Goal: Communication & Community: Answer question/provide support

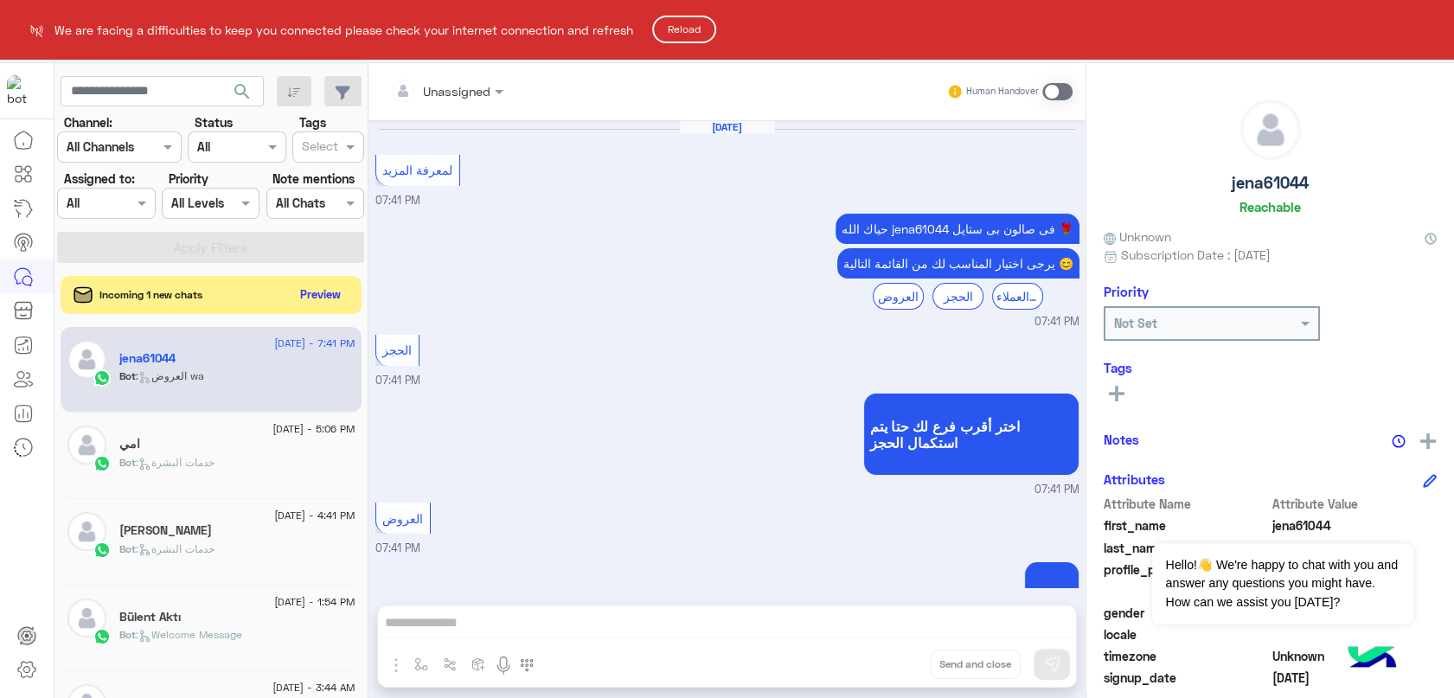
scroll to position [60, 0]
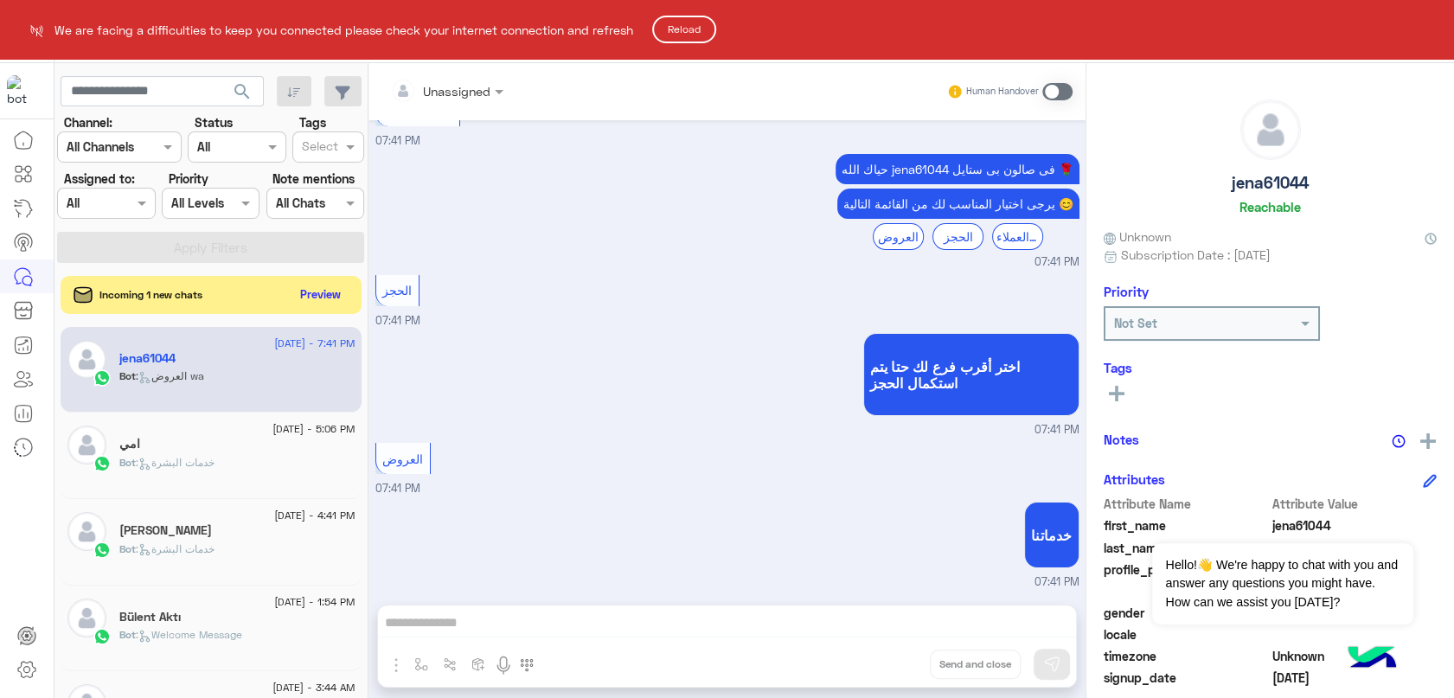
drag, startPoint x: 1146, startPoint y: 56, endPoint x: 634, endPoint y: 138, distance: 518.6
click at [634, 138] on html "We are facing a difficulties to keep you connected please check your internet c…" at bounding box center [727, 349] width 1454 height 698
click at [685, 21] on button "Reload" at bounding box center [684, 30] width 64 height 28
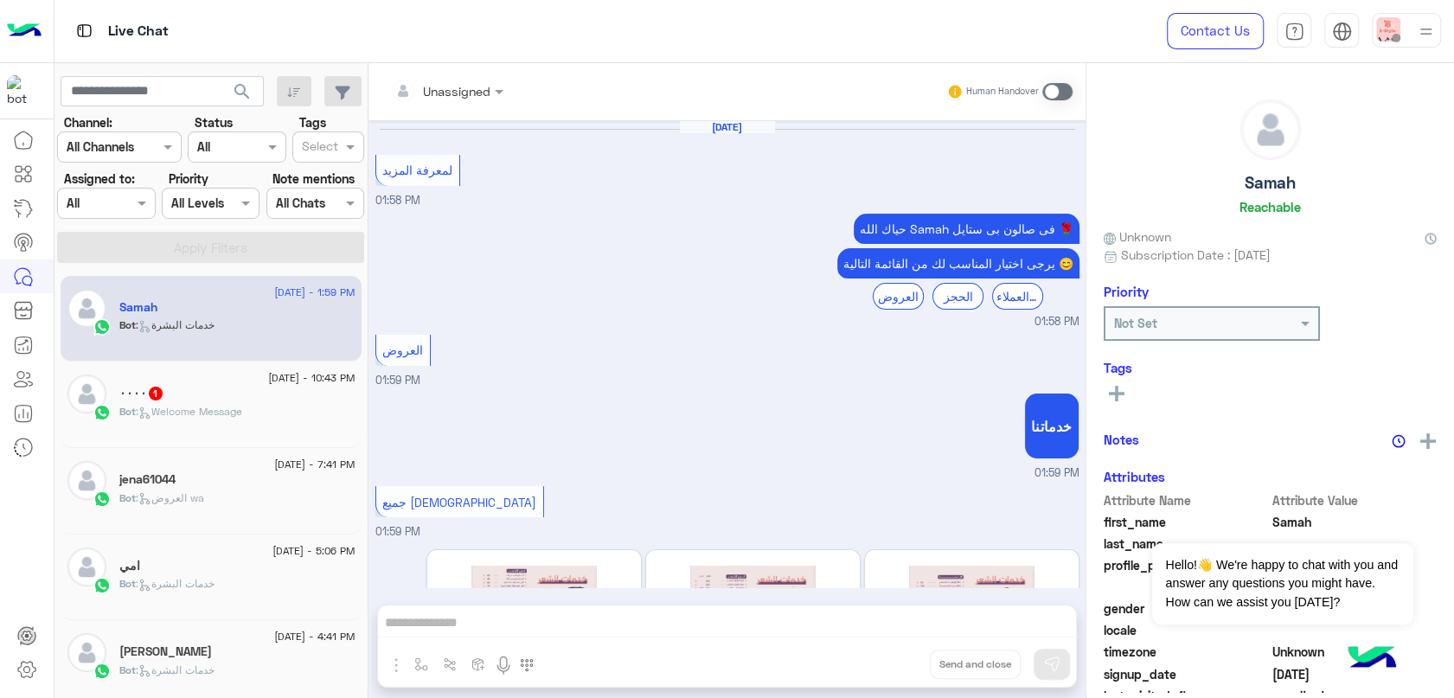
scroll to position [215, 0]
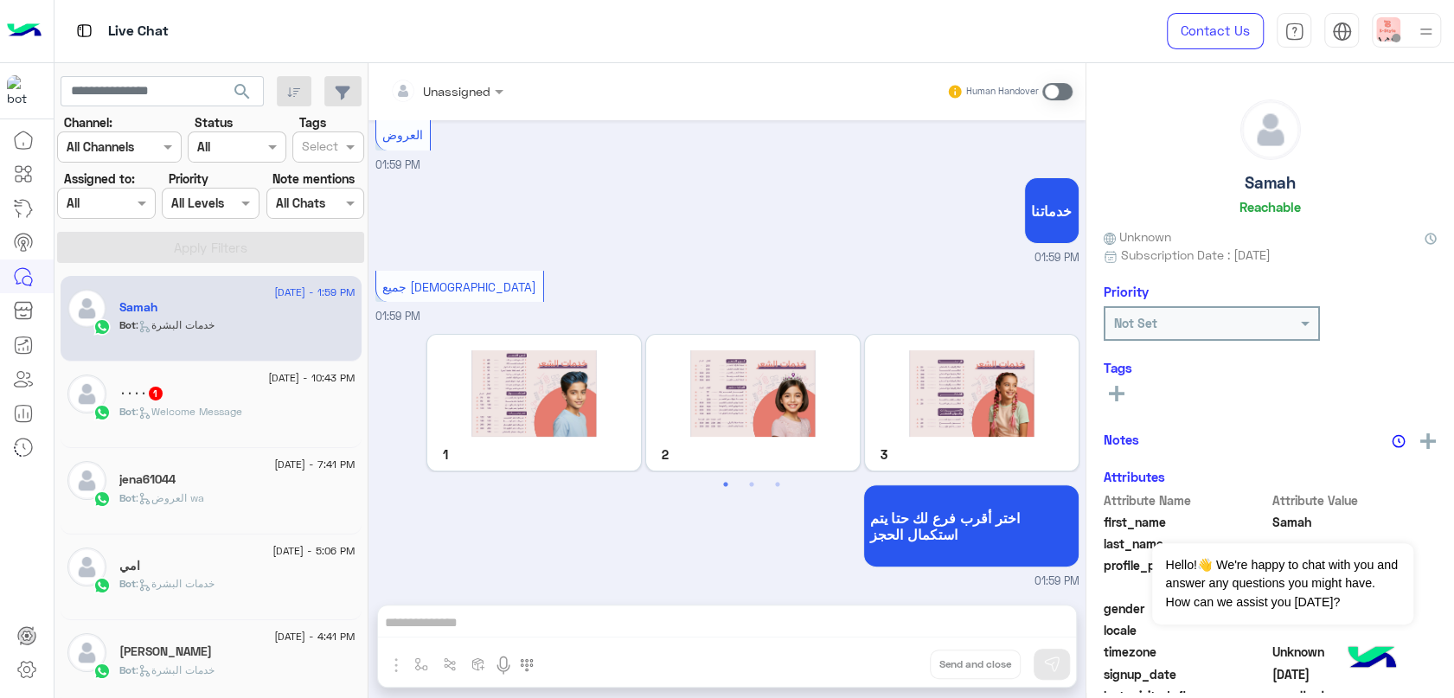
click at [245, 394] on div "٠٠٠٠ 1" at bounding box center [237, 395] width 236 height 18
